Goal: Task Accomplishment & Management: Manage account settings

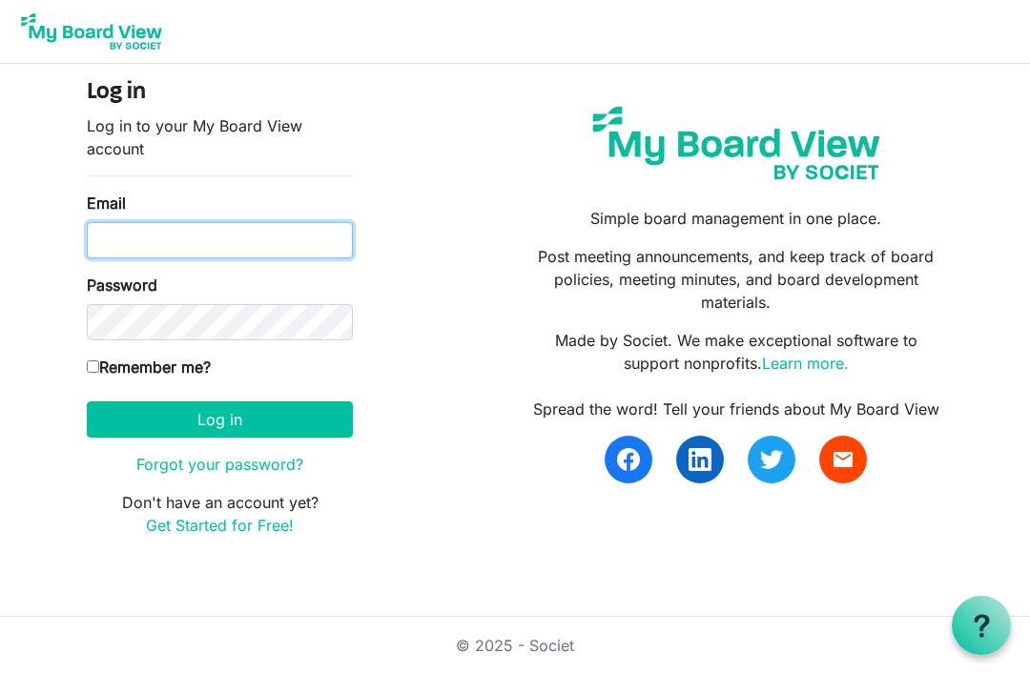
click at [125, 225] on input "Email" at bounding box center [220, 240] width 266 height 36
type input "lamadsen@sasktel.net"
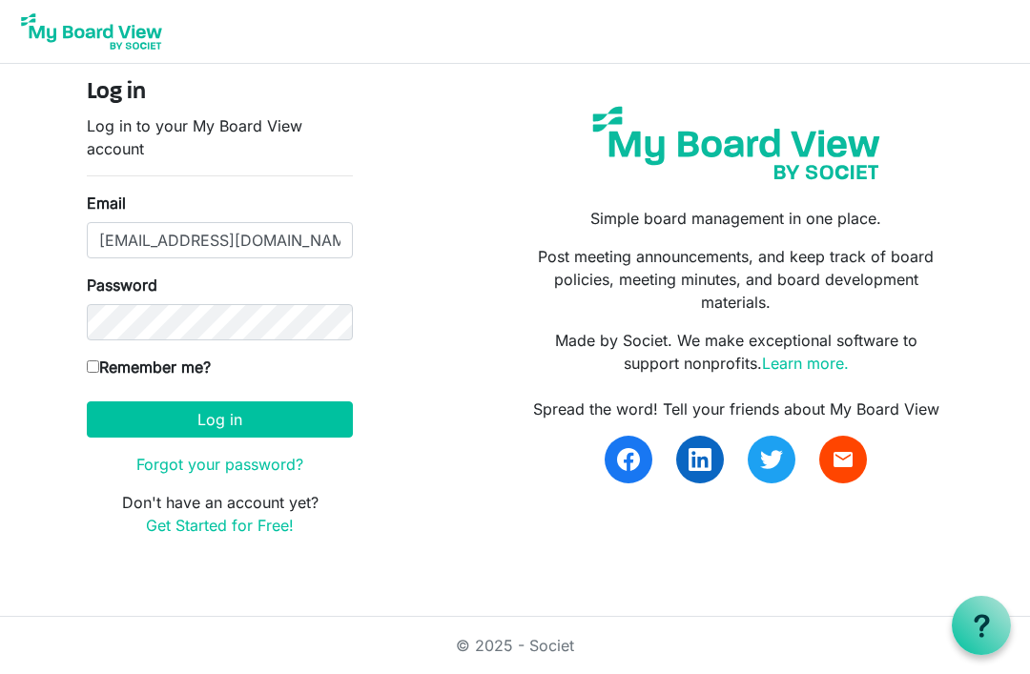
click at [219, 419] on button "Log in" at bounding box center [220, 420] width 266 height 36
click at [87, 362] on input "Remember me?" at bounding box center [93, 367] width 12 height 12
click at [90, 370] on input "Remember me?" at bounding box center [93, 367] width 12 height 12
click at [96, 371] on input "Remember me?" at bounding box center [93, 367] width 12 height 12
checkbox input "true"
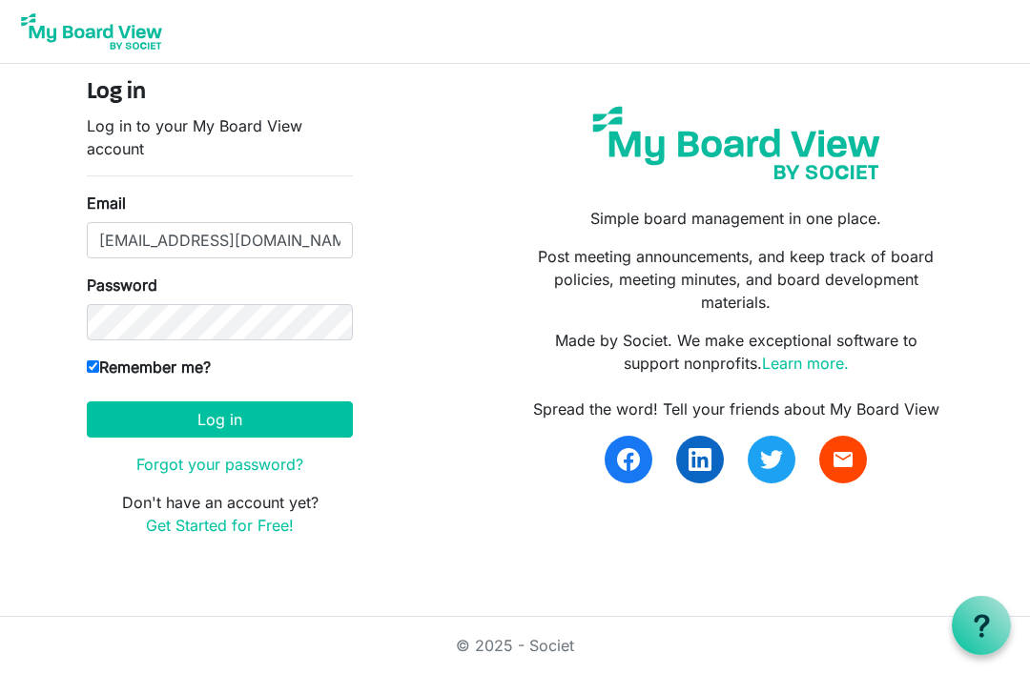
click at [156, 419] on button "Log in" at bounding box center [220, 420] width 266 height 36
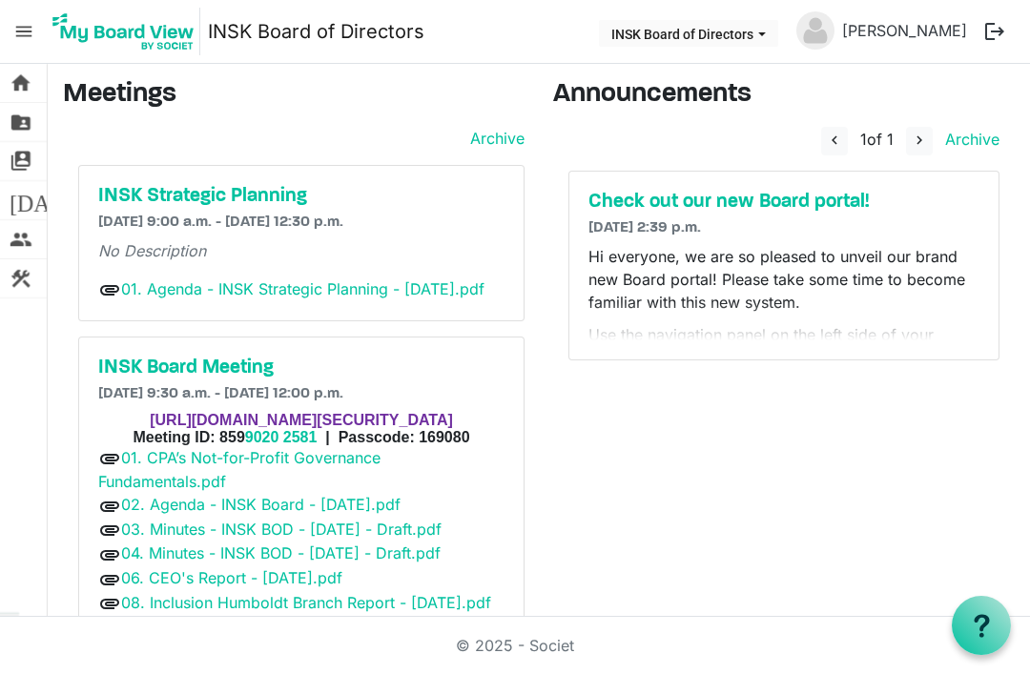
click at [137, 220] on h6 "[DATE] 9:00 a.m. - [DATE] 12:30 p.m." at bounding box center [301, 223] width 406 height 18
click at [164, 205] on h5 "INSK Strategic Planning" at bounding box center [301, 196] width 406 height 23
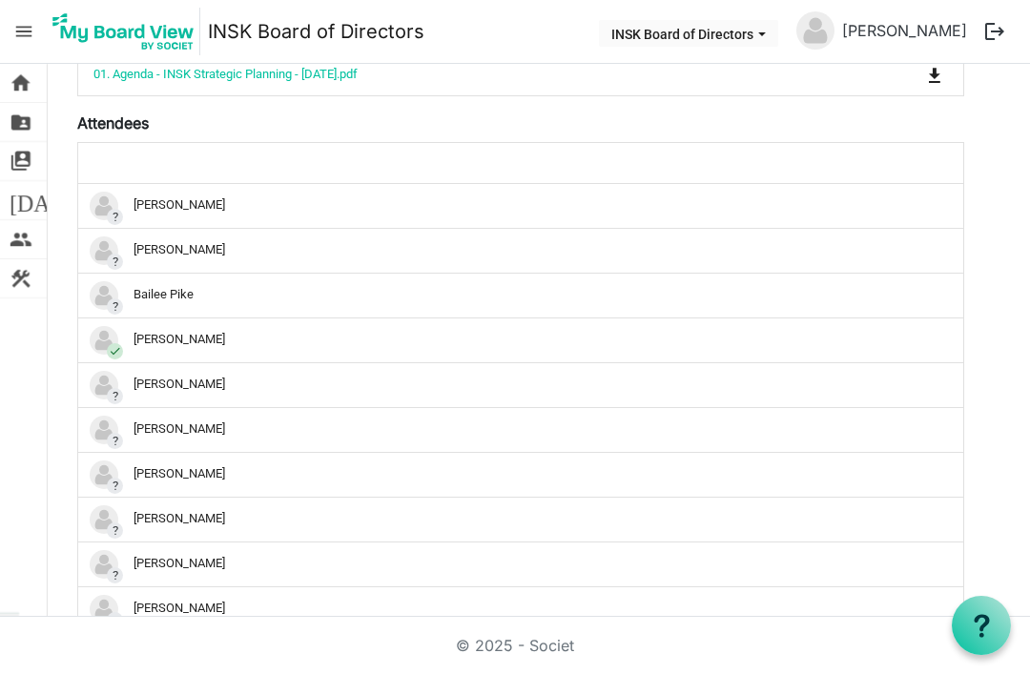
click at [27, 87] on span "home" at bounding box center [21, 83] width 23 height 38
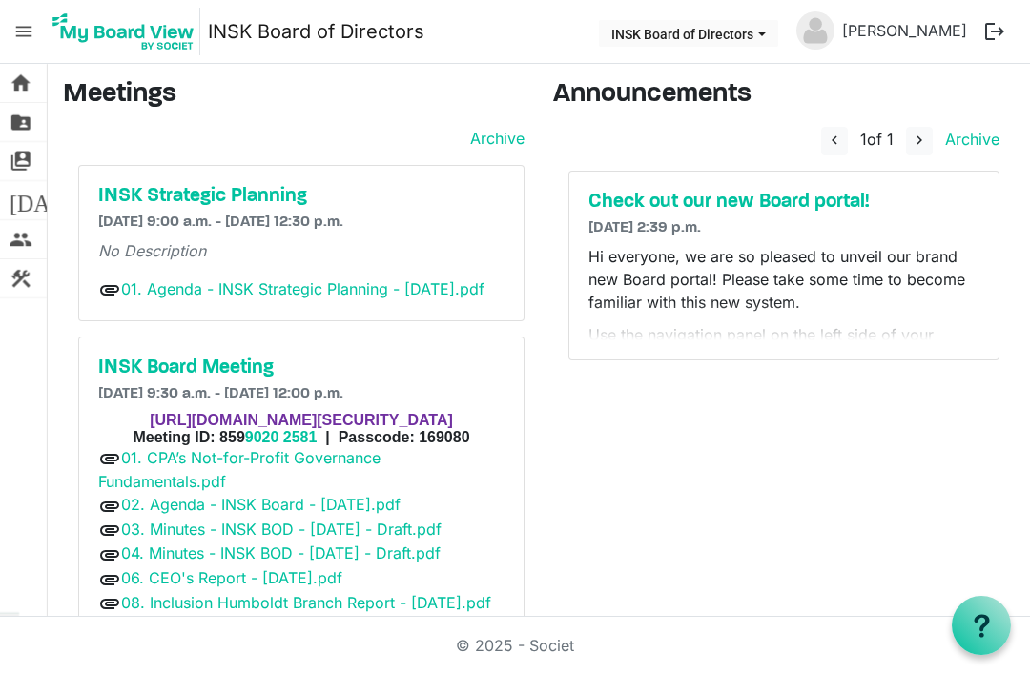
click at [146, 299] on link "01. Agenda - INSK Strategic Planning - [DATE].pdf" at bounding box center [302, 288] width 363 height 19
